Goal: Task Accomplishment & Management: Use online tool/utility

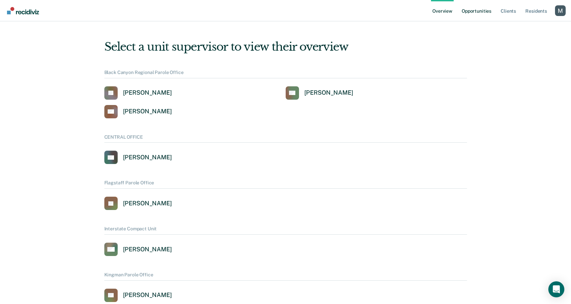
click at [479, 11] on link "Opportunities" at bounding box center [476, 10] width 32 height 21
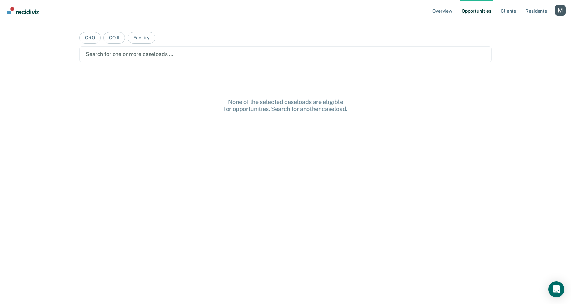
click at [160, 58] on div "Search for one or more caseloads …" at bounding box center [285, 54] width 401 height 9
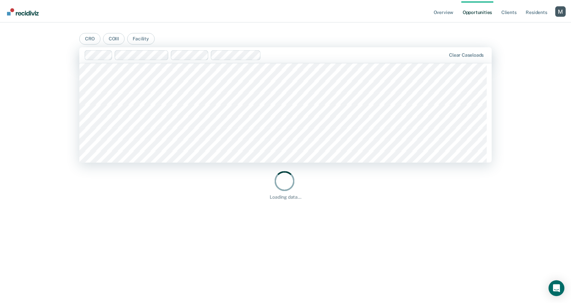
scroll to position [480, 0]
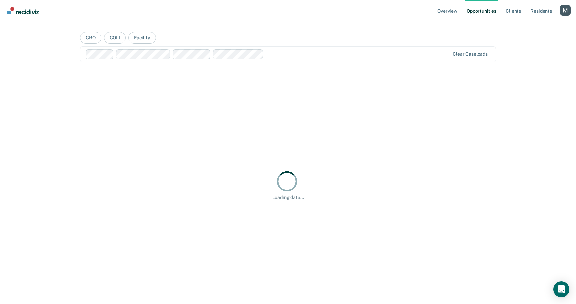
click at [206, 23] on main "CRO COIII Facility Clear caseloads Loading data..." at bounding box center [288, 154] width 432 height 266
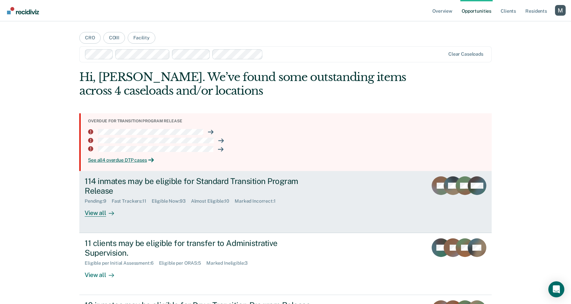
click at [205, 185] on div "114 inmates may be eligible for Standard Transition Program Release" at bounding box center [202, 185] width 234 height 19
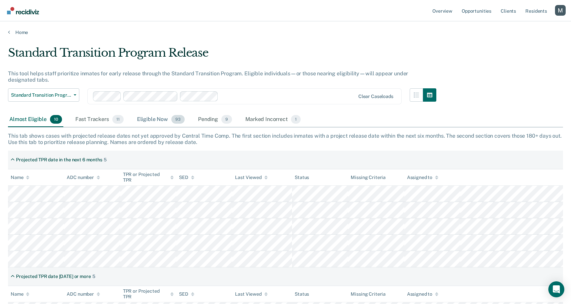
click at [159, 124] on div "Eligible Now 93" at bounding box center [161, 119] width 50 height 15
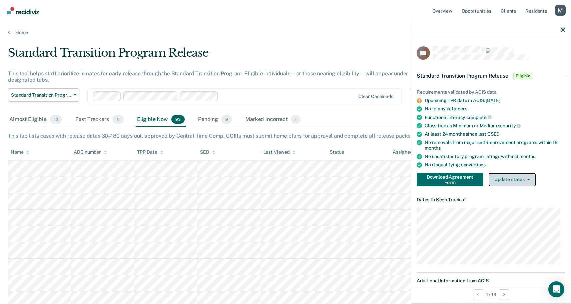
click at [516, 177] on button "Update status" at bounding box center [511, 179] width 47 height 13
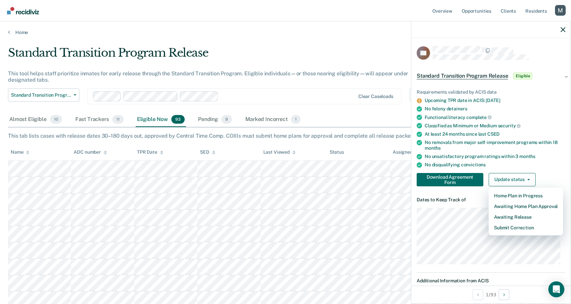
click at [316, 133] on div "This tab lists cases with release dates 30–180 days out, approved by Central Ti…" at bounding box center [285, 136] width 555 height 6
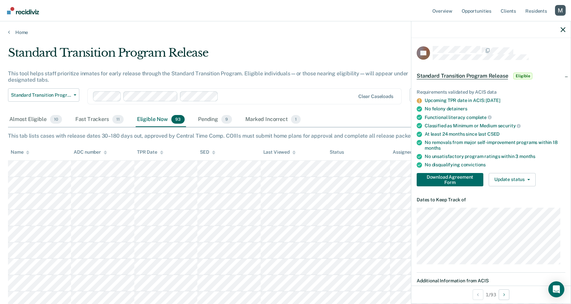
click at [316, 133] on div "This tab lists cases with release dates 30–180 days out, approved by Central Ti…" at bounding box center [285, 136] width 555 height 6
click at [560, 31] on div at bounding box center [490, 29] width 159 height 17
click at [558, 29] on div at bounding box center [490, 29] width 159 height 17
click at [564, 29] on icon "button" at bounding box center [562, 29] width 5 height 5
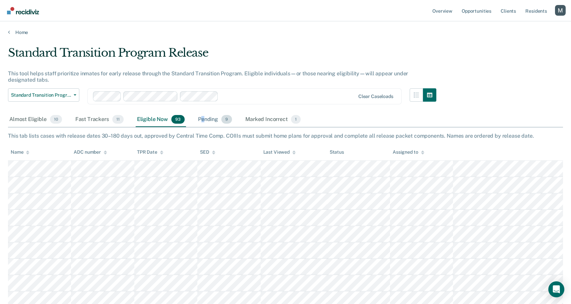
click at [202, 118] on div "Pending 9" at bounding box center [215, 119] width 37 height 15
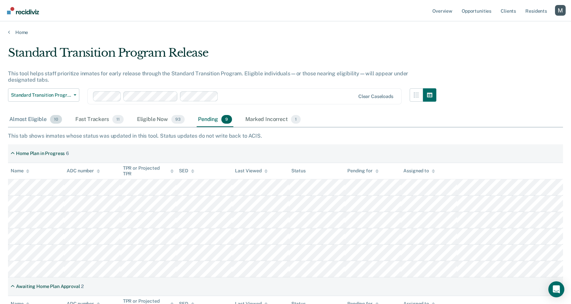
click at [48, 117] on div "Almost Eligible 10" at bounding box center [35, 119] width 55 height 15
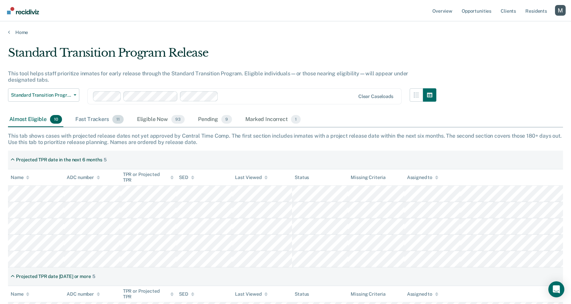
click at [114, 121] on span "11" at bounding box center [117, 119] width 11 height 9
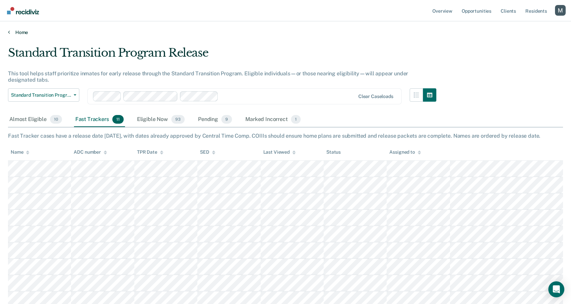
click at [22, 33] on link "Home" at bounding box center [285, 32] width 555 height 6
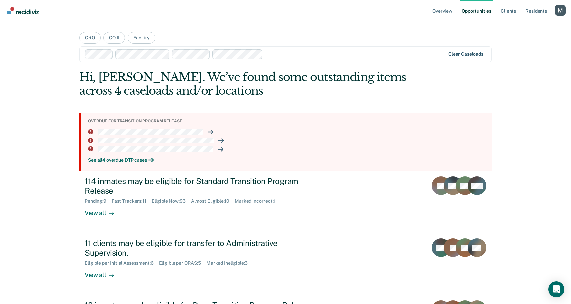
click at [465, 53] on div "Clear caseloads" at bounding box center [465, 54] width 35 height 6
